Goal: Information Seeking & Learning: Learn about a topic

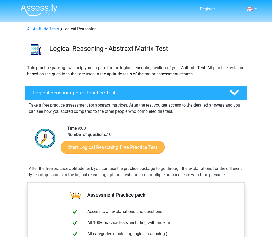
click at [137, 143] on link "Start Logical Reasoning Free Practice Test" at bounding box center [113, 147] width 104 height 12
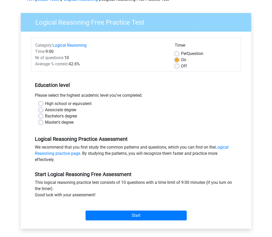
scroll to position [30, 0]
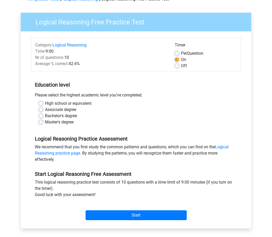
click at [74, 117] on label "Bachelor's degree" at bounding box center [61, 116] width 32 height 6
click at [43, 117] on input "Bachelor's degree" at bounding box center [41, 115] width 4 height 5
radio input "true"
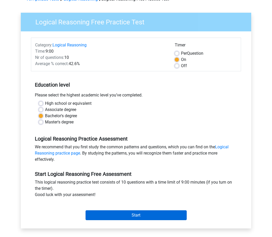
click at [140, 215] on input "Start" at bounding box center [135, 216] width 101 height 10
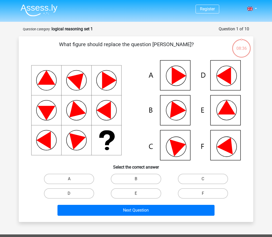
click at [236, 151] on icon at bounding box center [135, 110] width 209 height 100
click at [216, 190] on label "F" at bounding box center [203, 194] width 50 height 10
click at [206, 194] on input "F" at bounding box center [204, 195] width 3 height 3
radio input "true"
click at [216, 194] on label "F" at bounding box center [203, 194] width 50 height 10
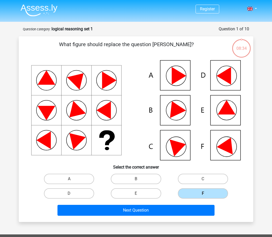
click at [206, 194] on input "F" at bounding box center [204, 195] width 3 height 3
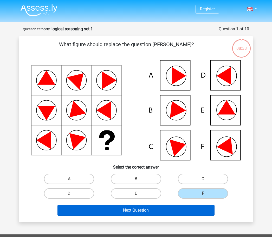
click at [202, 210] on button "Next Question" at bounding box center [135, 210] width 157 height 11
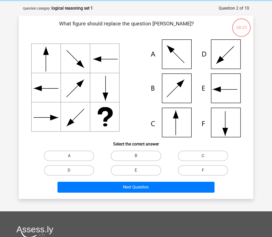
scroll to position [26, 0]
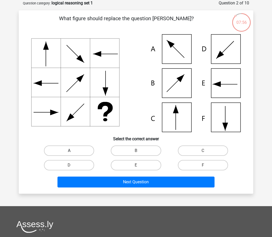
click at [75, 147] on label "A" at bounding box center [69, 151] width 50 height 10
click at [72, 151] on input "A" at bounding box center [70, 152] width 3 height 3
radio input "true"
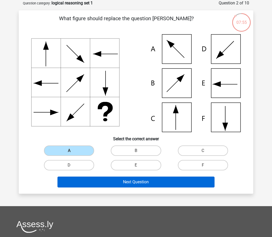
click at [142, 183] on button "Next Question" at bounding box center [135, 182] width 157 height 11
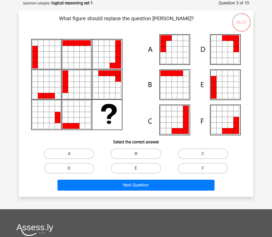
click at [232, 48] on icon at bounding box center [231, 50] width 6 height 6
click at [77, 166] on label "D" at bounding box center [69, 168] width 50 height 10
click at [72, 169] on input "D" at bounding box center [70, 170] width 3 height 3
radio input "true"
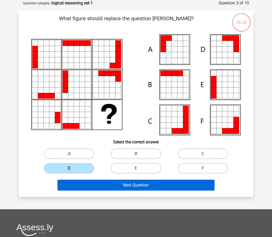
click at [166, 184] on button "Next Question" at bounding box center [135, 185] width 157 height 11
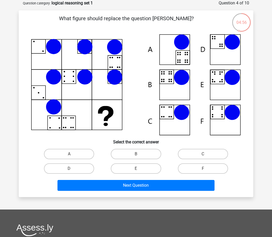
click at [228, 90] on icon at bounding box center [135, 84] width 209 height 101
click at [142, 167] on label "E" at bounding box center [136, 169] width 50 height 10
click at [139, 169] on input "E" at bounding box center [137, 170] width 3 height 3
radio input "true"
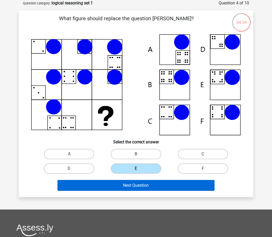
click at [149, 186] on button "Next Question" at bounding box center [135, 185] width 157 height 11
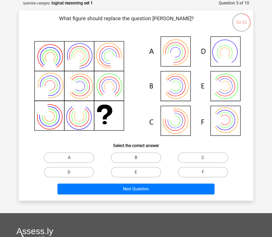
click at [181, 114] on icon at bounding box center [135, 86] width 209 height 105
click at [202, 156] on label "C" at bounding box center [203, 158] width 50 height 10
click at [203, 158] on input "C" at bounding box center [204, 159] width 3 height 3
radio input "true"
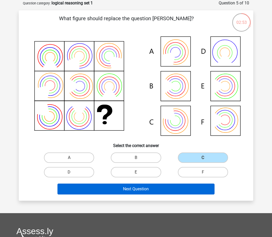
click at [186, 194] on button "Next Question" at bounding box center [135, 189] width 157 height 11
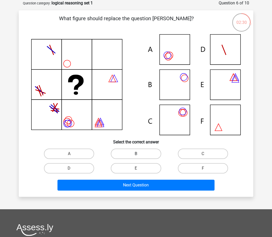
click at [133, 154] on label "B" at bounding box center [136, 154] width 50 height 10
click at [136, 154] on input "B" at bounding box center [137, 155] width 3 height 3
radio input "true"
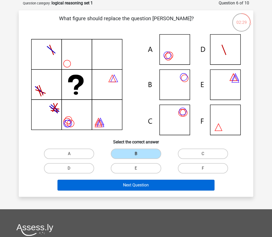
click at [139, 183] on button "Next Question" at bounding box center [135, 185] width 157 height 11
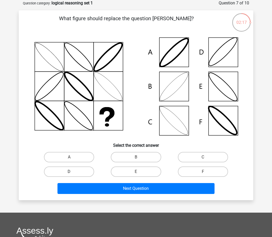
click at [77, 171] on label "D" at bounding box center [69, 172] width 50 height 10
click at [72, 172] on input "D" at bounding box center [70, 173] width 3 height 3
radio input "true"
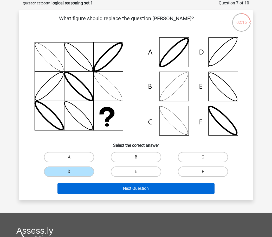
click at [99, 186] on button "Next Question" at bounding box center [135, 188] width 157 height 11
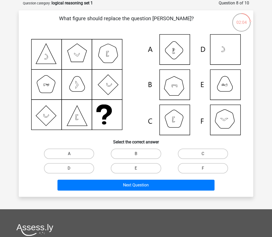
click at [66, 153] on label "A" at bounding box center [69, 154] width 50 height 10
click at [69, 154] on input "A" at bounding box center [70, 155] width 3 height 3
radio input "true"
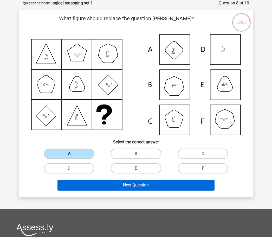
click at [112, 183] on button "Next Question" at bounding box center [135, 185] width 157 height 11
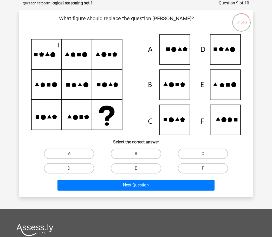
click at [79, 169] on label "D" at bounding box center [69, 168] width 50 height 10
click at [72, 169] on input "D" at bounding box center [70, 170] width 3 height 3
radio input "true"
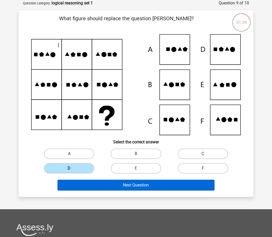
click at [95, 187] on button "Next Question" at bounding box center [135, 185] width 157 height 11
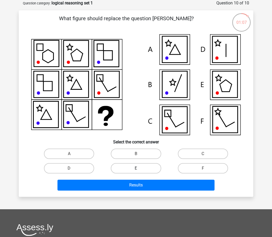
click at [131, 167] on label "E" at bounding box center [136, 168] width 50 height 10
click at [136, 169] on input "E" at bounding box center [137, 170] width 3 height 3
radio input "true"
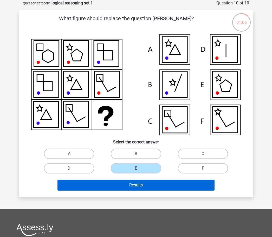
click at [147, 183] on button "Results" at bounding box center [135, 185] width 157 height 11
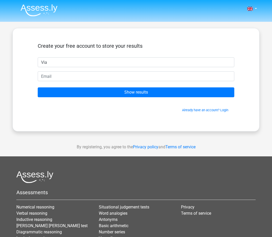
type input "Via"
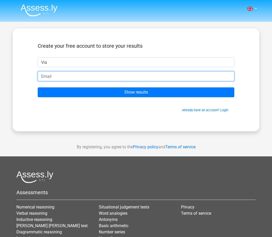
click at [156, 77] on input "email" at bounding box center [136, 76] width 196 height 10
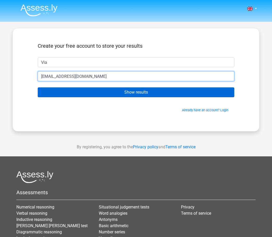
type input "[EMAIL_ADDRESS][DOMAIN_NAME]"
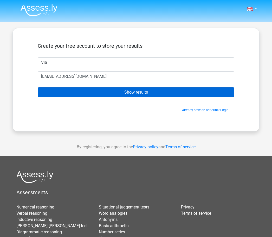
click at [194, 94] on input "Show results" at bounding box center [136, 93] width 196 height 10
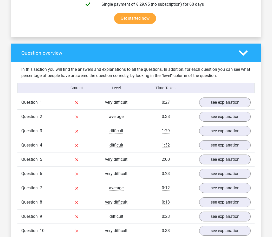
scroll to position [309, 0]
